Goal: Information Seeking & Learning: Learn about a topic

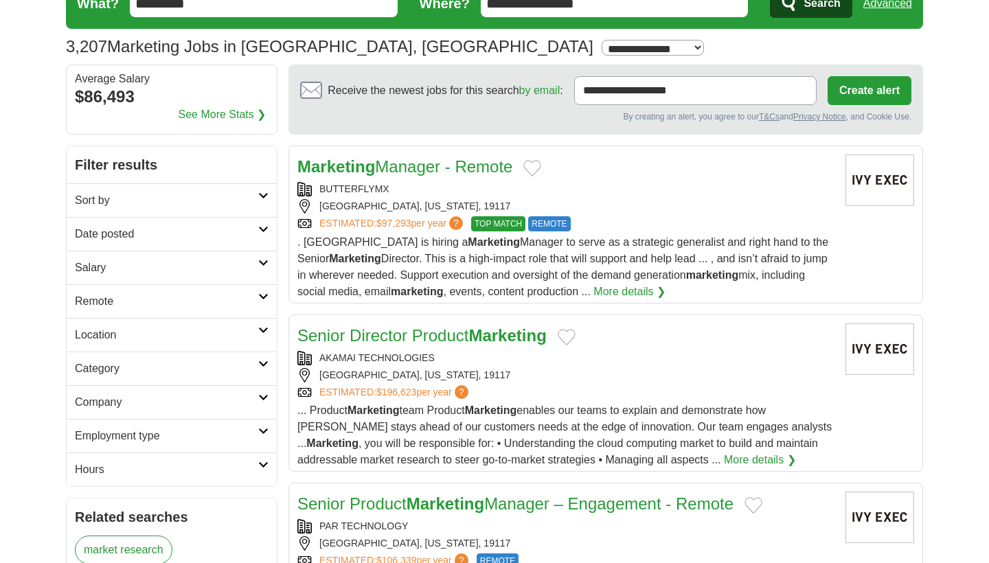
scroll to position [65, 0]
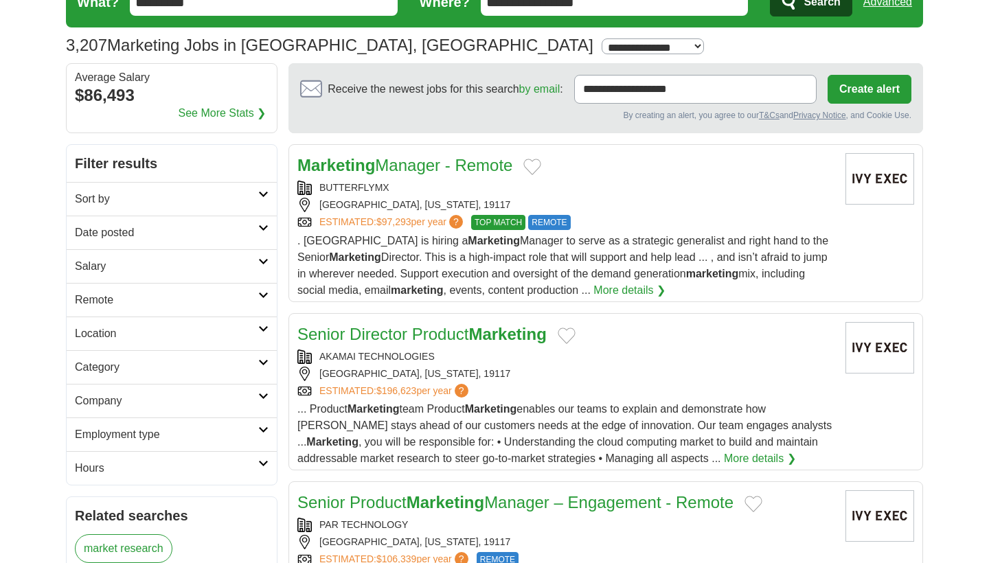
click at [231, 236] on h2 "Date posted" at bounding box center [166, 233] width 183 height 16
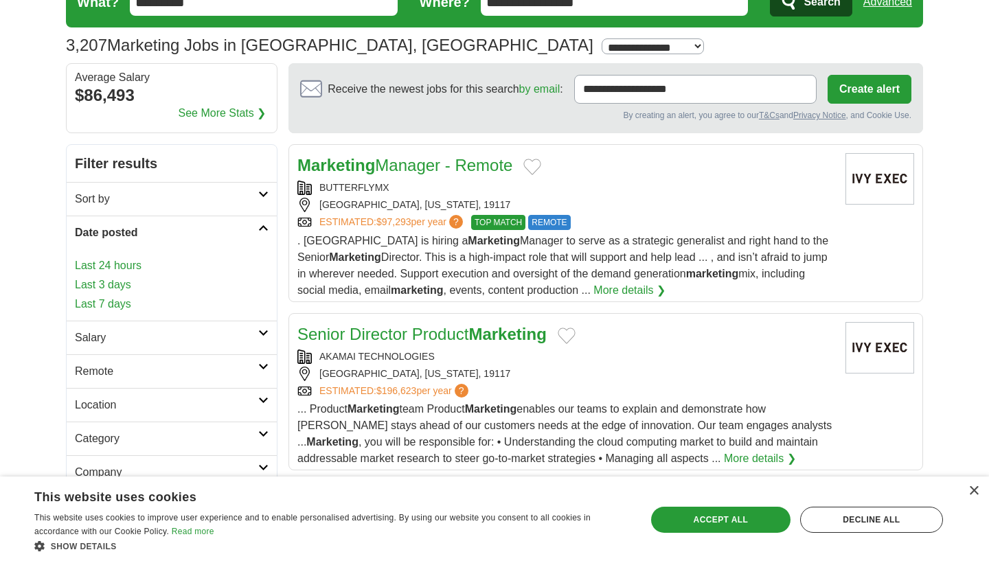
click at [106, 283] on link "Last 3 days" at bounding box center [172, 285] width 194 height 16
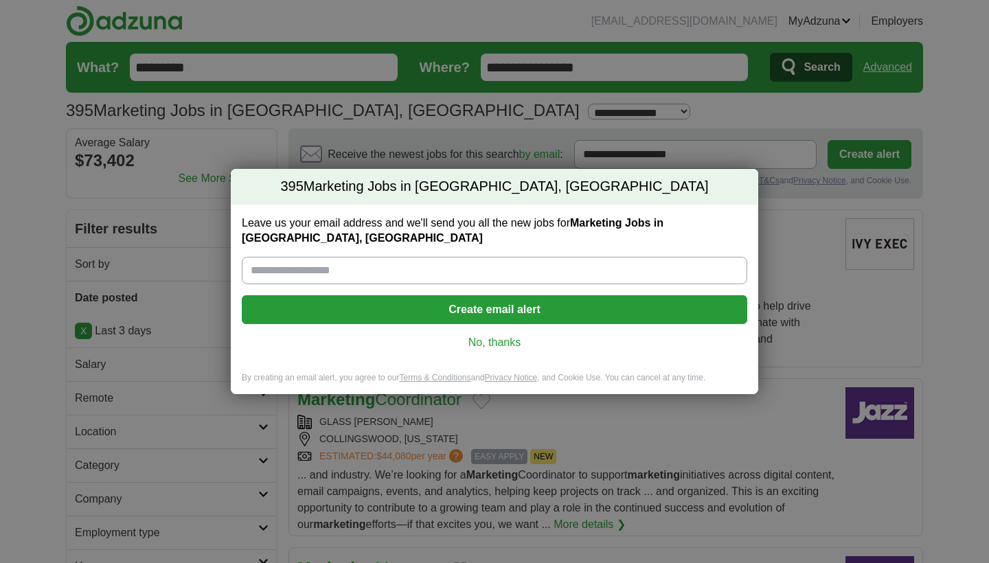
click at [475, 346] on link "No, thanks" at bounding box center [495, 342] width 484 height 15
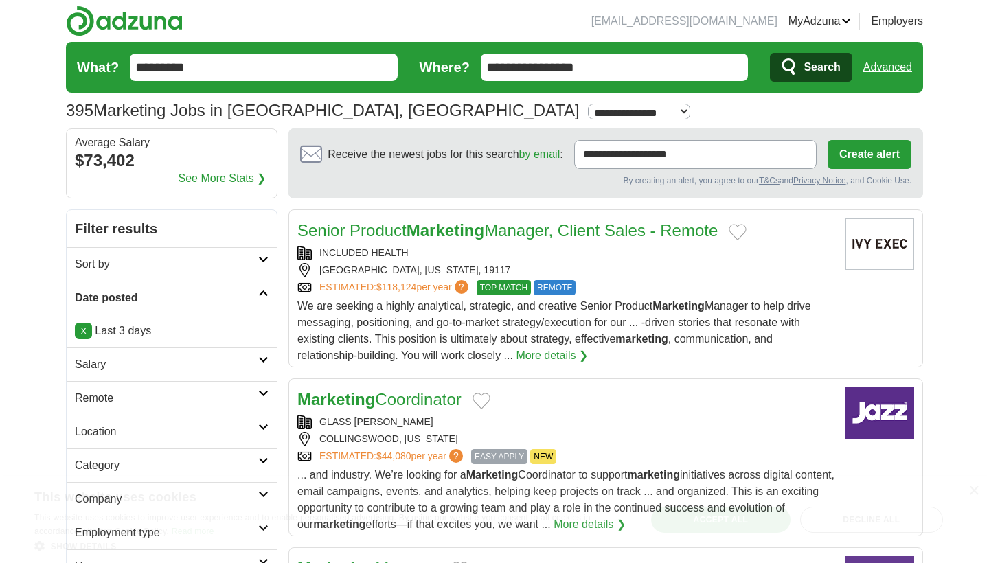
click at [177, 362] on h2 "Salary" at bounding box center [166, 365] width 183 height 16
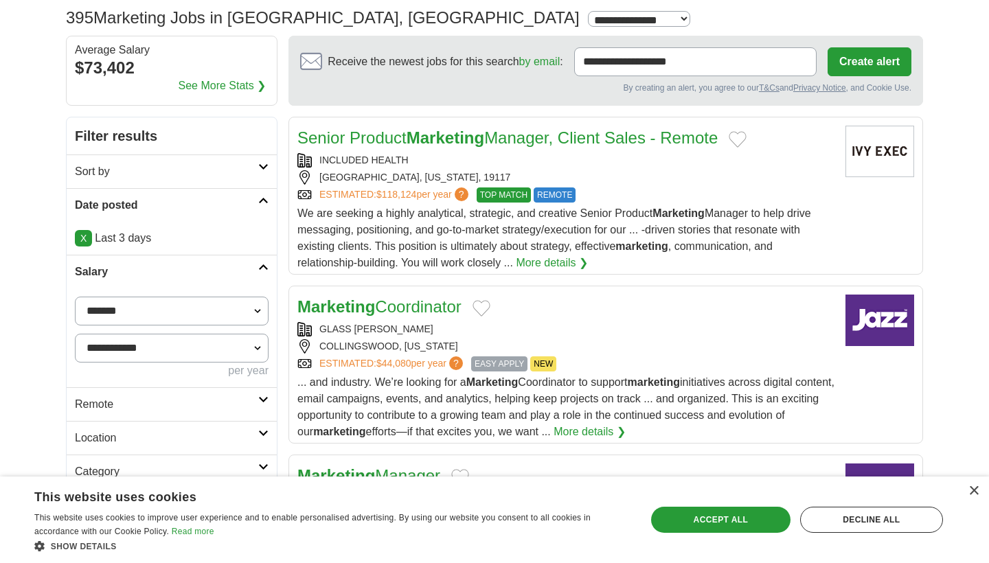
scroll to position [109, 0]
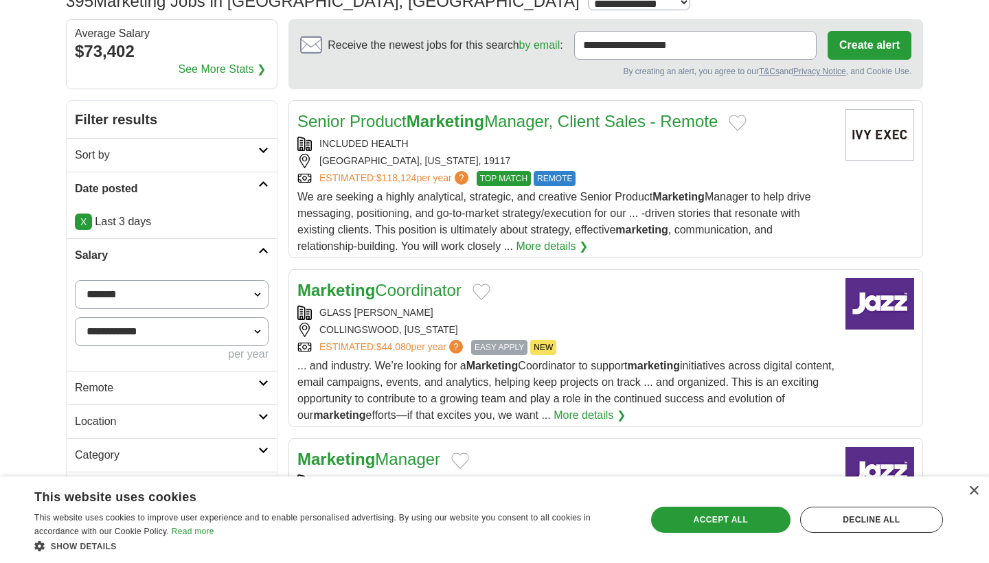
click at [179, 386] on h2 "Remote" at bounding box center [166, 388] width 183 height 16
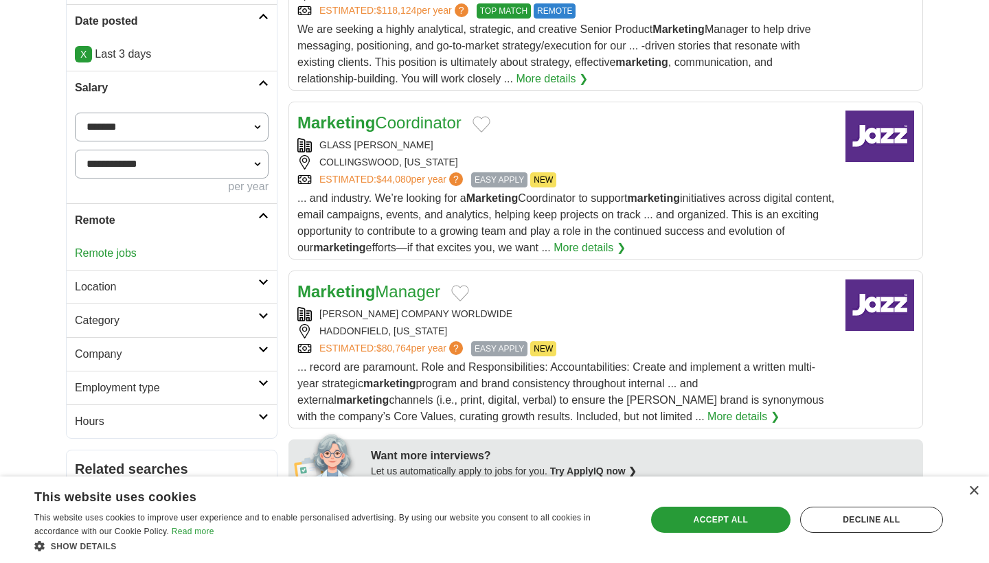
scroll to position [280, 0]
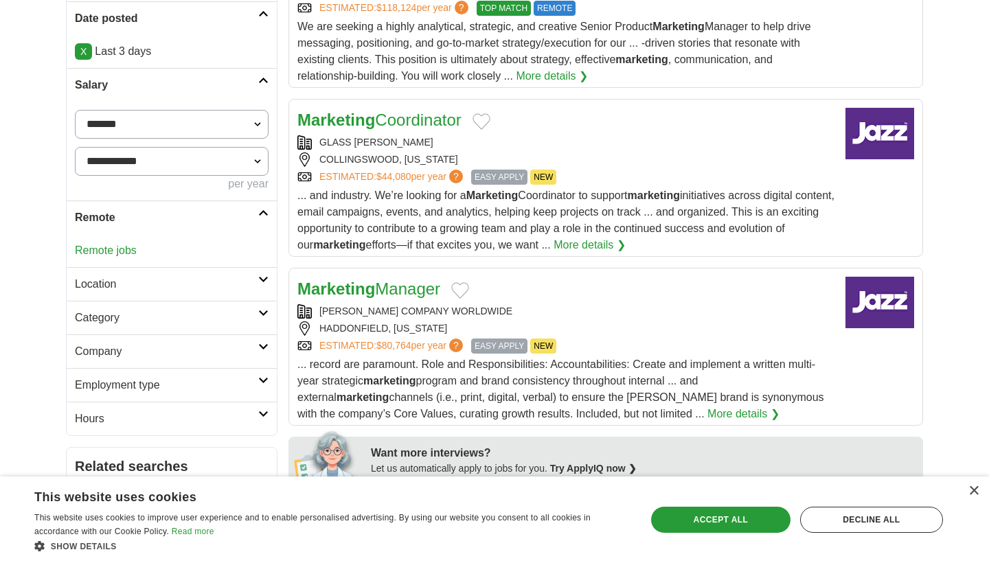
click at [177, 317] on h2 "Category" at bounding box center [166, 318] width 183 height 16
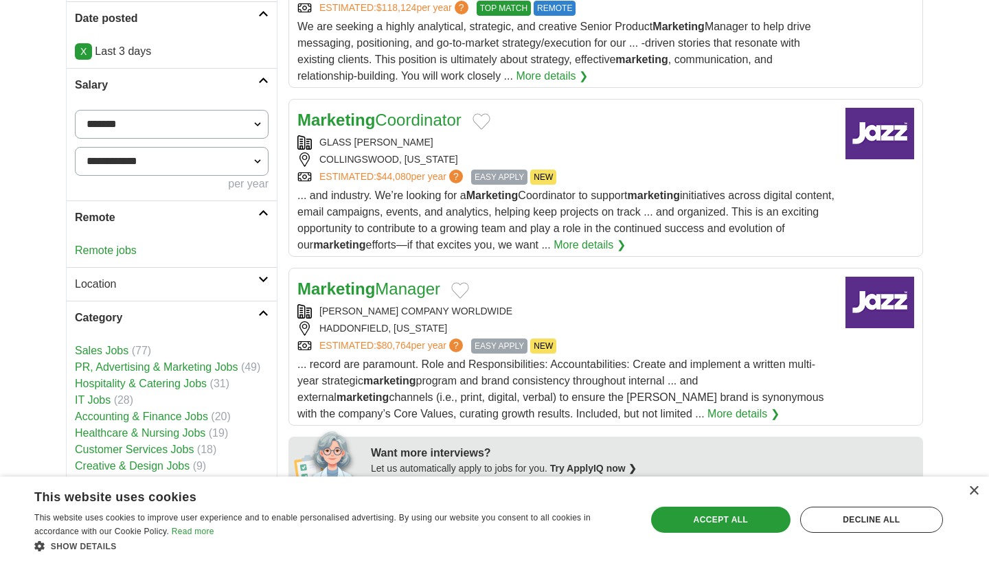
click at [177, 317] on h2 "Category" at bounding box center [166, 318] width 183 height 16
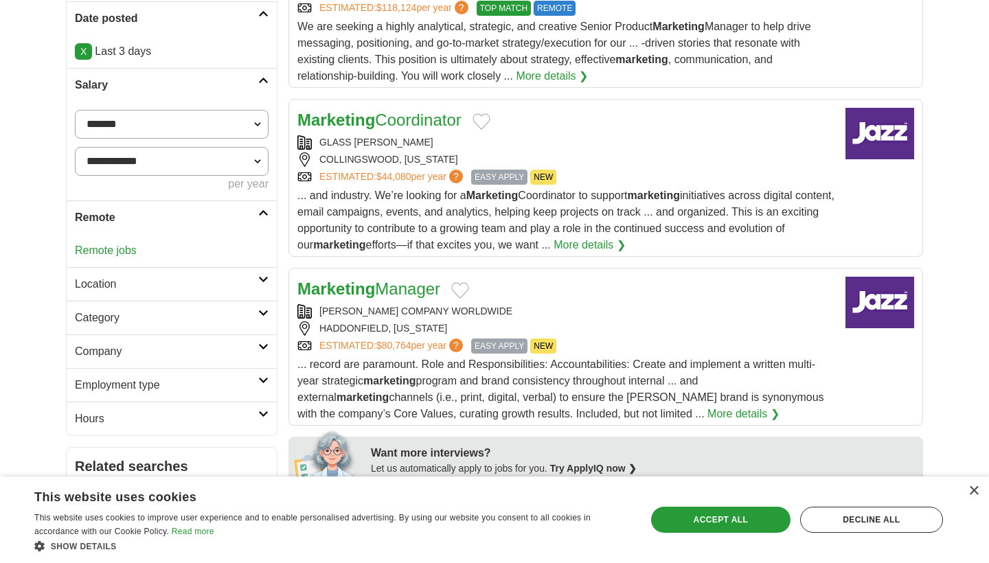
click at [175, 380] on h2 "Employment type" at bounding box center [166, 385] width 183 height 16
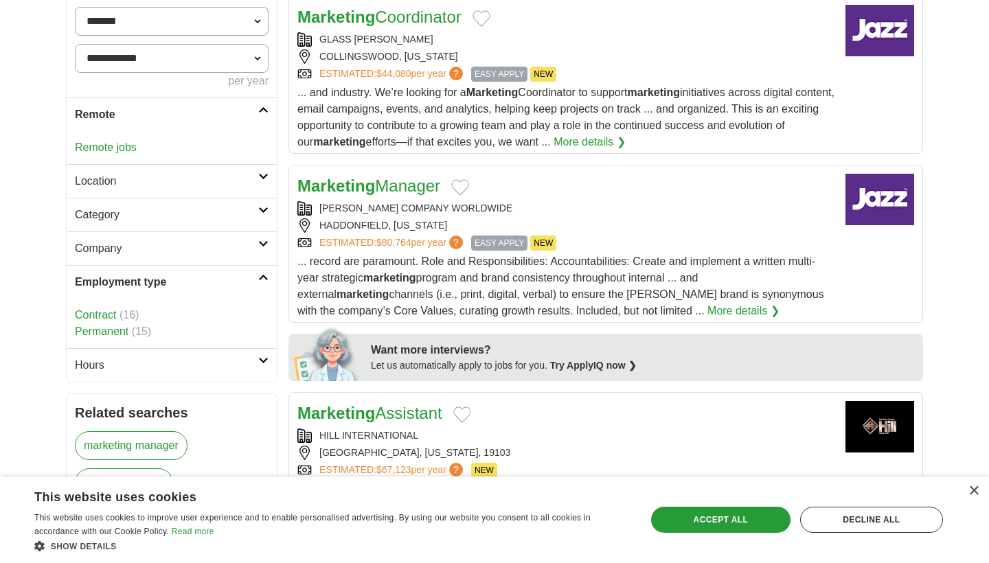
scroll to position [387, 0]
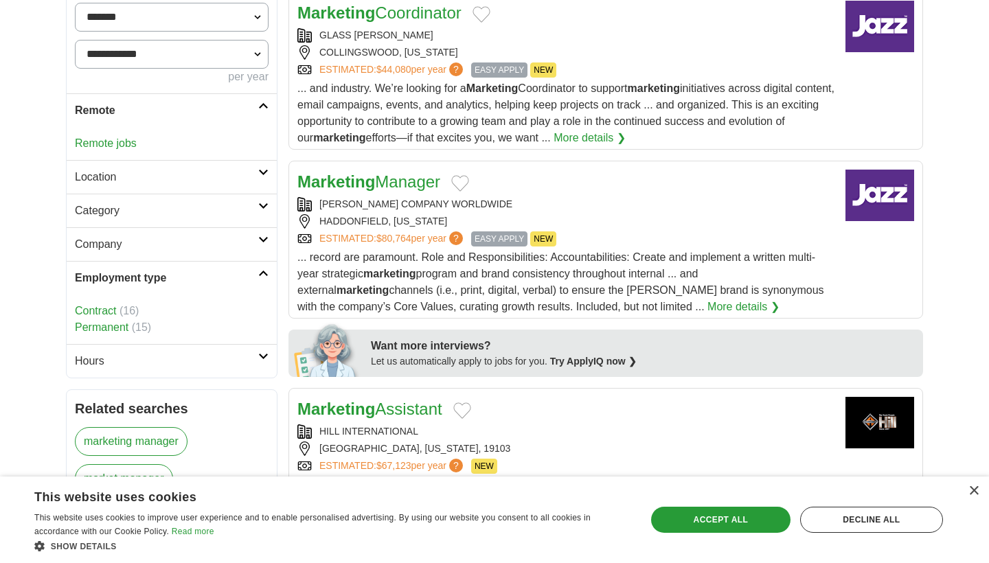
click at [170, 359] on h2 "Hours" at bounding box center [166, 361] width 183 height 16
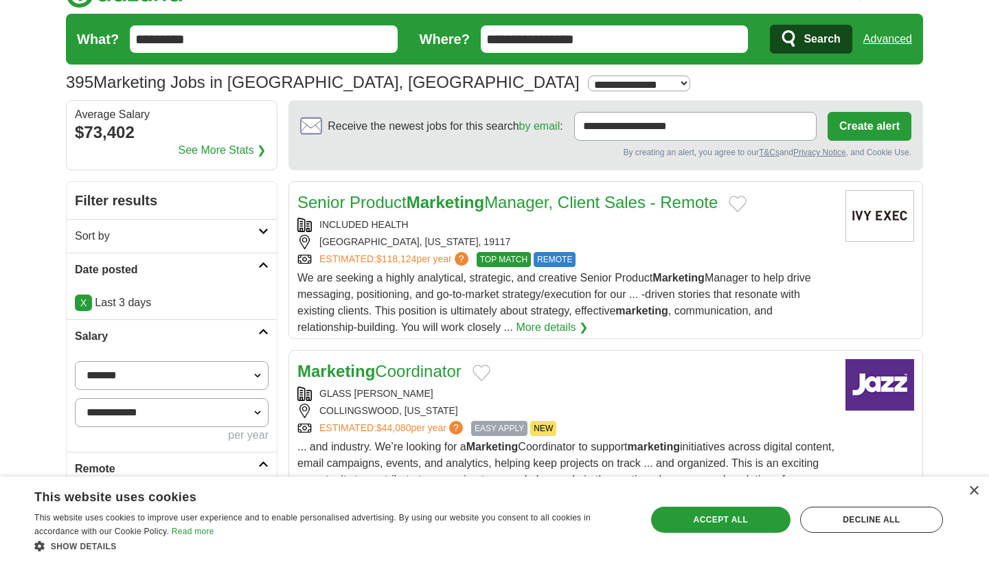
scroll to position [18, 0]
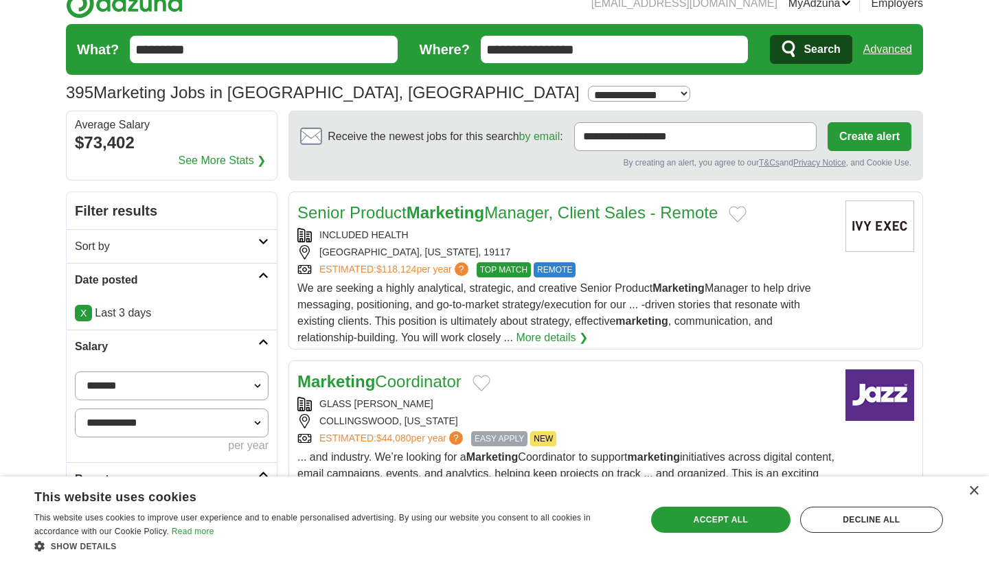
click at [194, 240] on h2 "Sort by" at bounding box center [166, 246] width 183 height 16
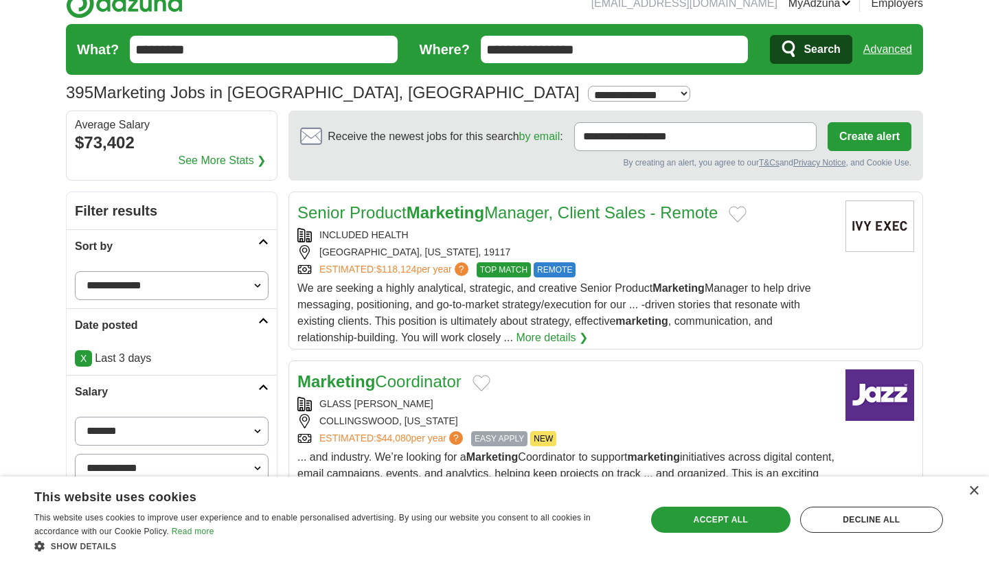
click at [194, 240] on h2 "Sort by" at bounding box center [166, 246] width 183 height 16
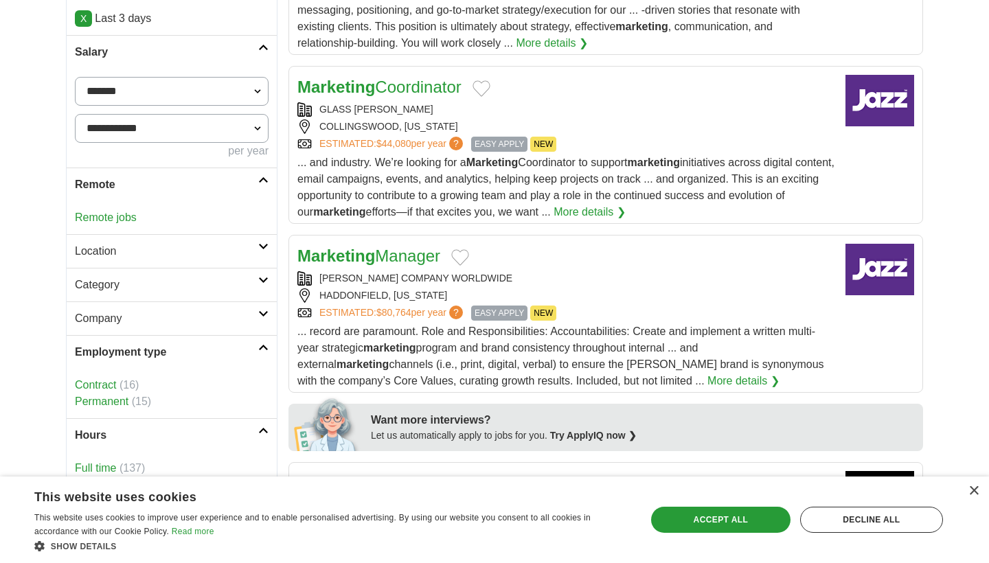
scroll to position [311, 0]
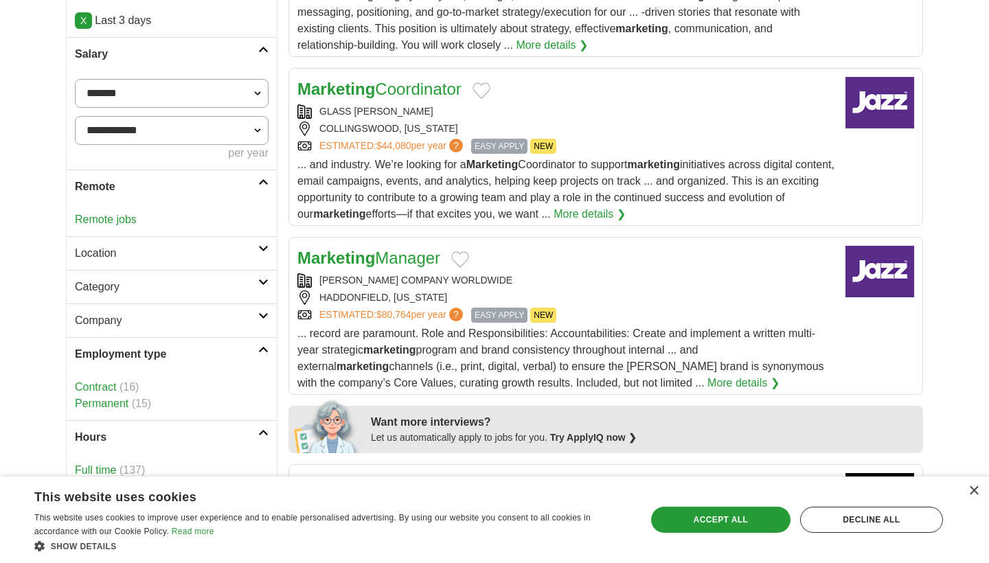
select select "******"
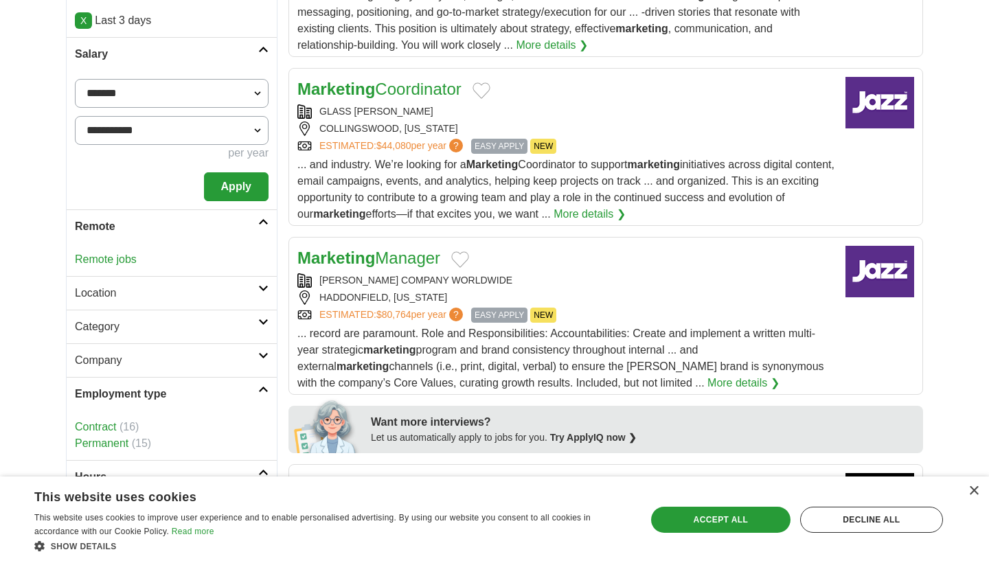
click at [231, 181] on button "Apply" at bounding box center [236, 186] width 65 height 29
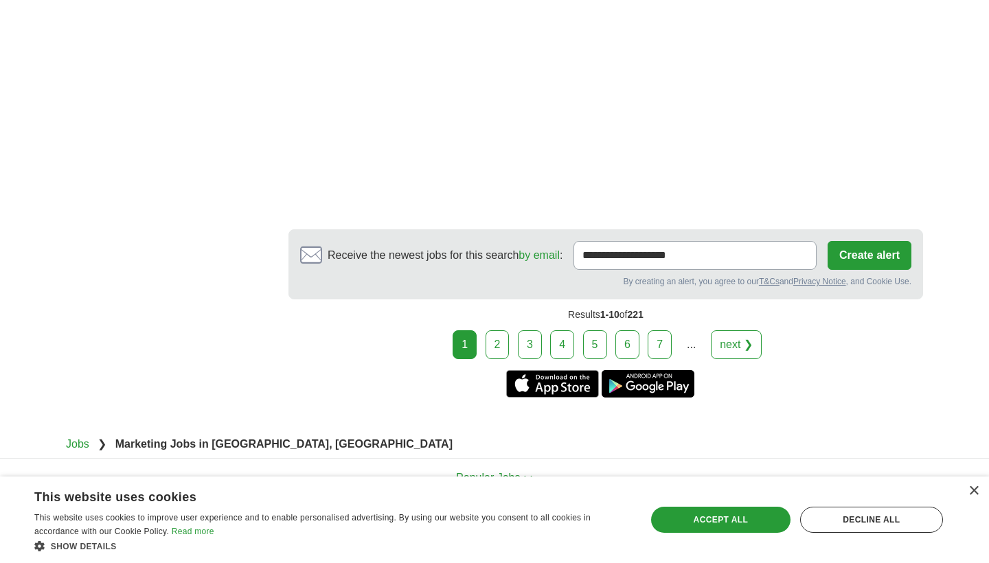
scroll to position [2311, 0]
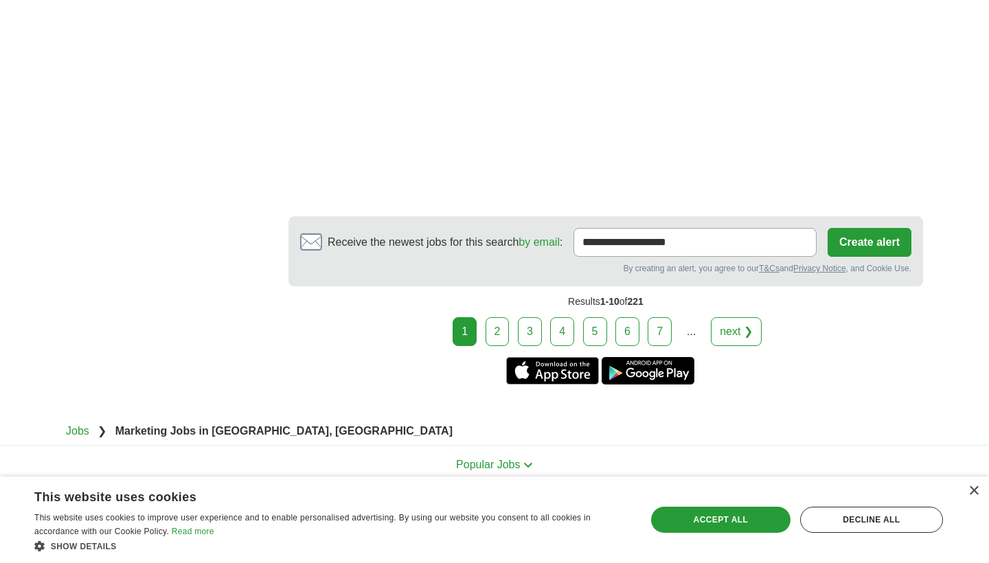
click at [500, 317] on link "2" at bounding box center [498, 331] width 24 height 29
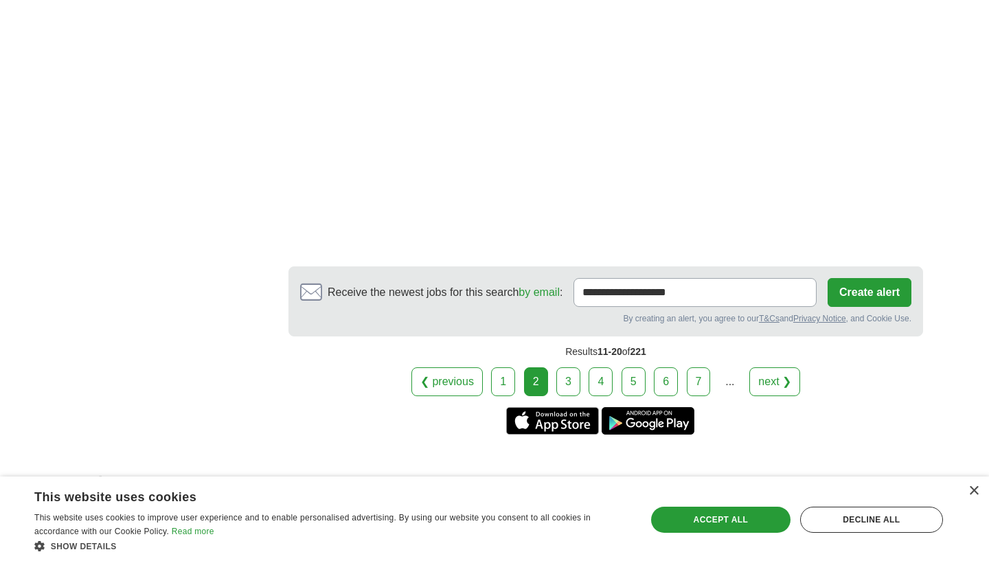
scroll to position [2389, 0]
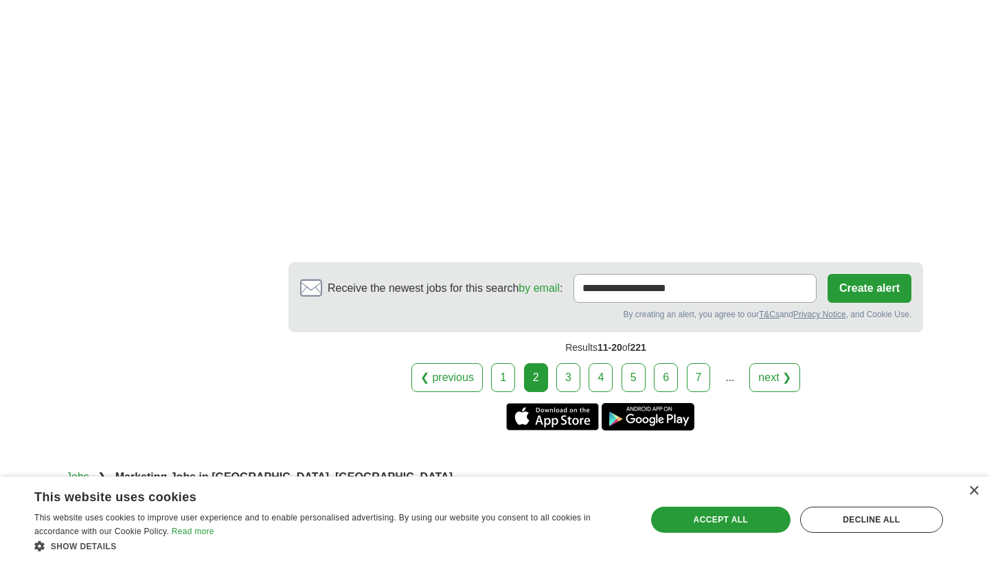
click at [567, 387] on link "3" at bounding box center [569, 377] width 24 height 29
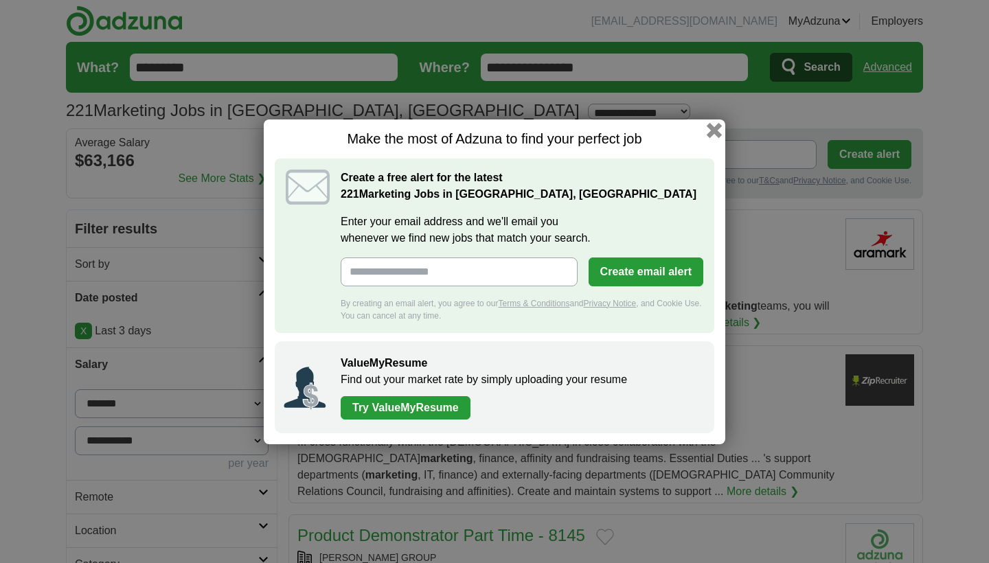
click at [714, 130] on button "button" at bounding box center [714, 129] width 15 height 15
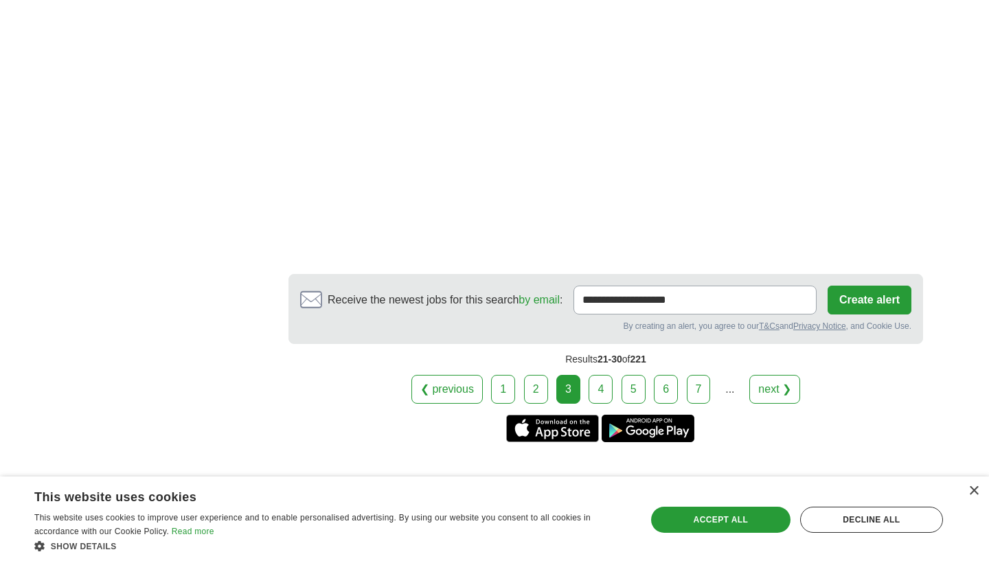
scroll to position [2627, 0]
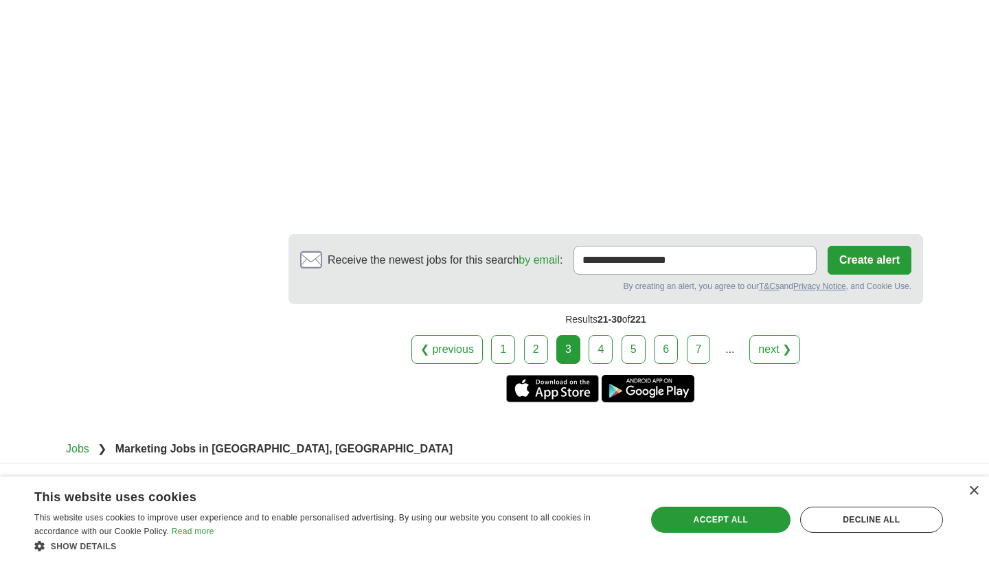
click at [603, 352] on link "4" at bounding box center [601, 349] width 24 height 29
